Goal: Task Accomplishment & Management: Manage account settings

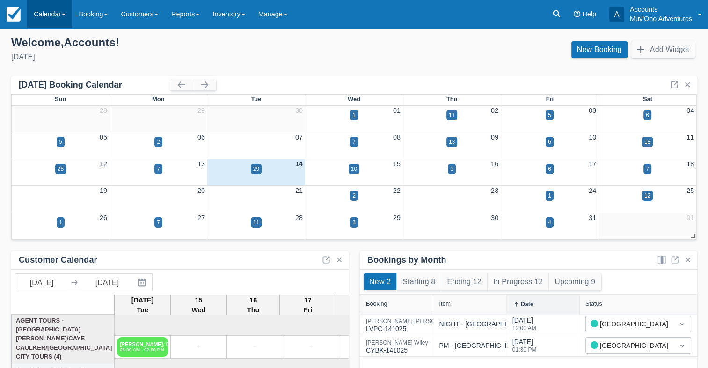
drag, startPoint x: 54, startPoint y: 18, endPoint x: 62, endPoint y: 22, distance: 9.0
click at [55, 17] on link "Calendar" at bounding box center [49, 14] width 45 height 28
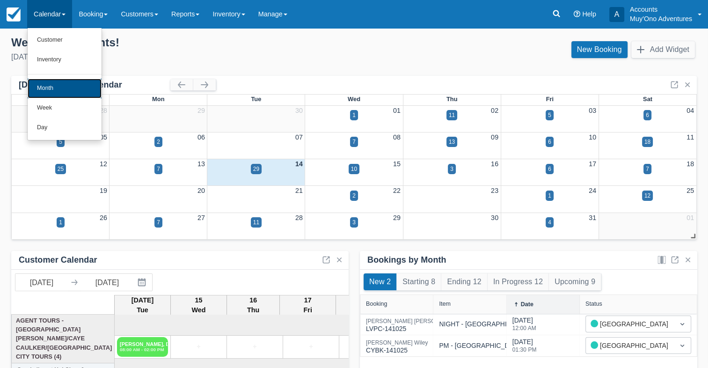
click at [64, 86] on link "Month" at bounding box center [65, 89] width 74 height 20
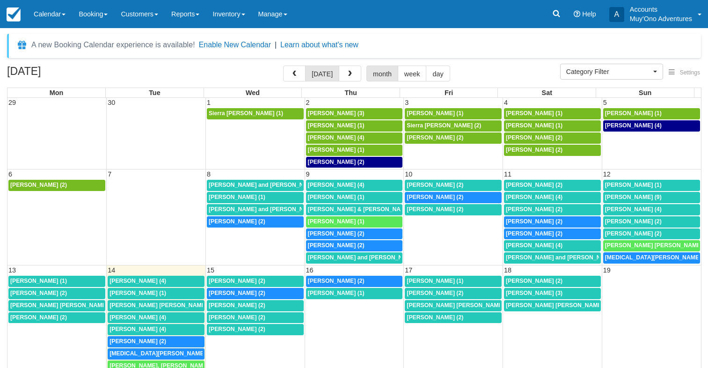
select select
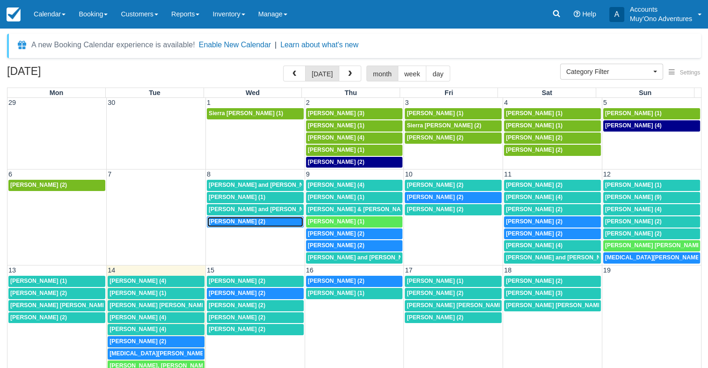
click at [251, 218] on div "7:30a Joseph Bozzi (2)" at bounding box center [255, 221] width 93 height 7
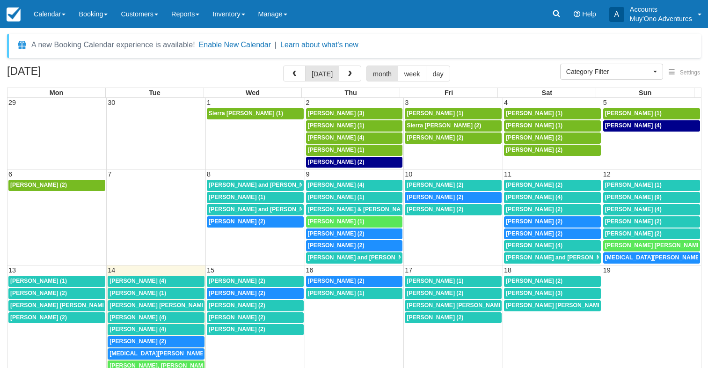
select select
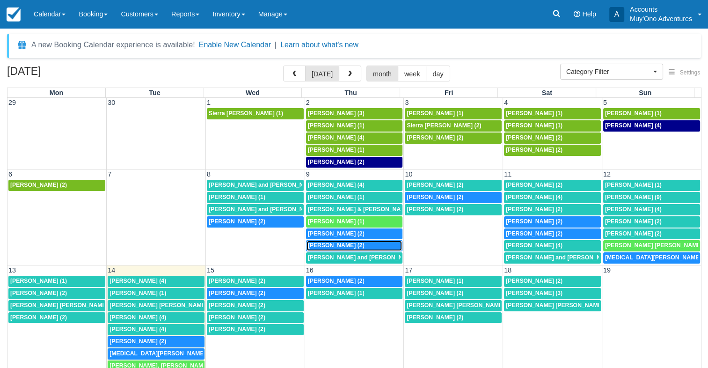
click at [329, 244] on span "Joseph Bozzi (2)" at bounding box center [336, 245] width 57 height 7
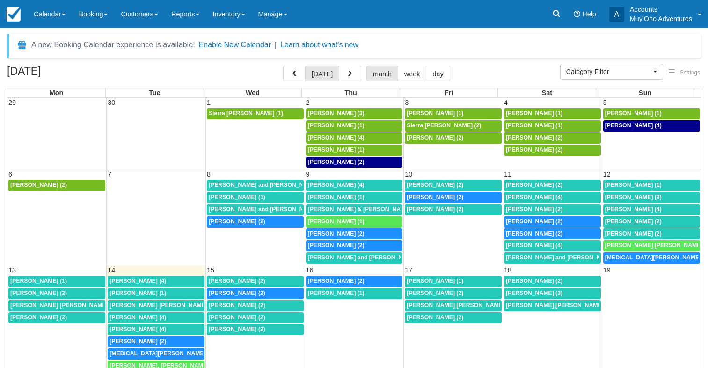
select select
click at [360, 230] on span "Addie Rosenberger (2)" at bounding box center [336, 233] width 57 height 7
select select
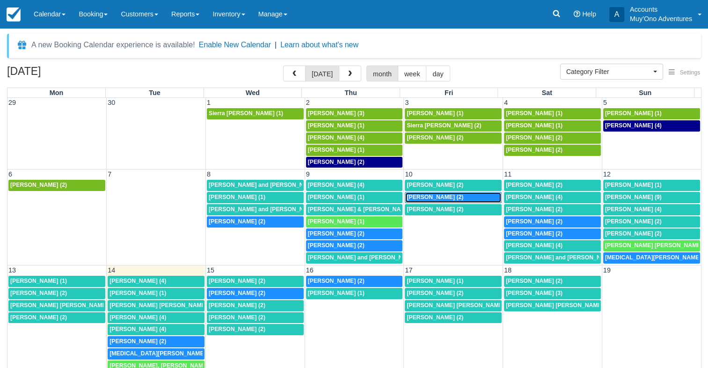
click at [448, 194] on span "Addie Rosenberger (2)" at bounding box center [435, 197] width 57 height 7
